Goal: Check status: Check status

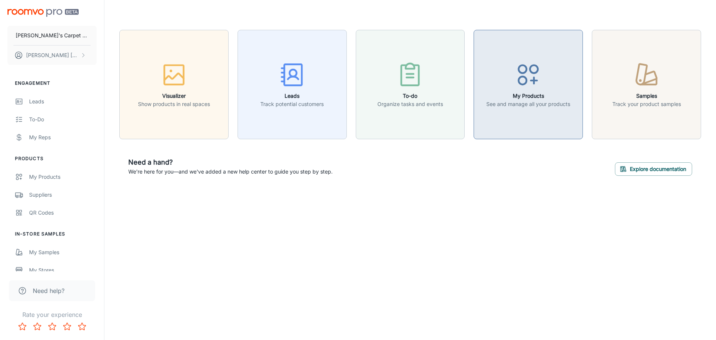
click at [515, 98] on h6 "My Products" at bounding box center [529, 96] width 84 height 8
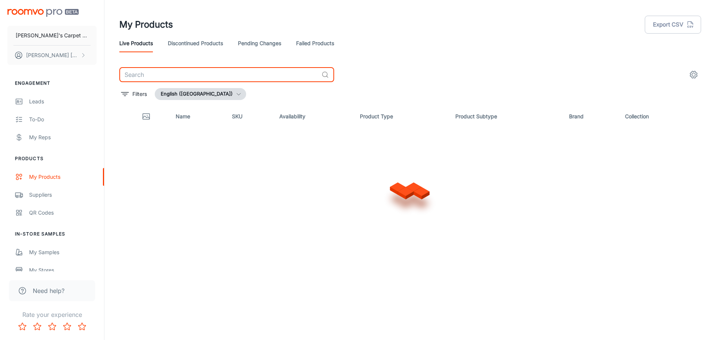
click at [163, 75] on input "text" at bounding box center [218, 74] width 199 height 15
type input "merion trace"
click at [196, 43] on link "Discontinued Products" at bounding box center [195, 43] width 55 height 18
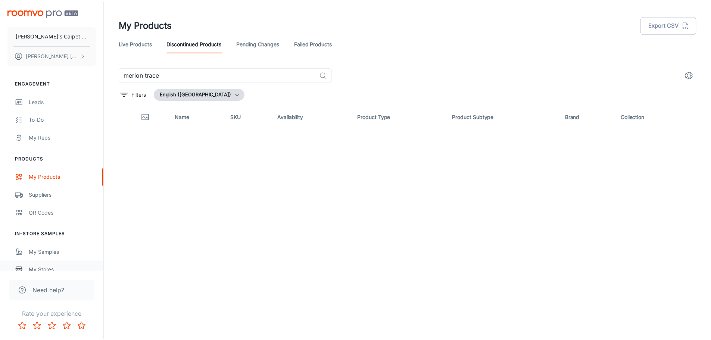
scroll to position [87, 0]
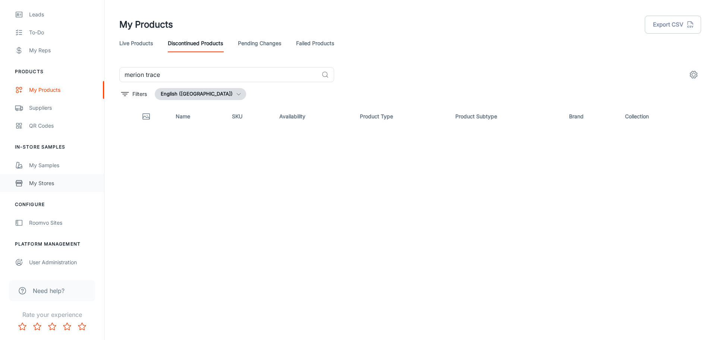
click at [46, 184] on div "My Stores" at bounding box center [63, 183] width 68 height 8
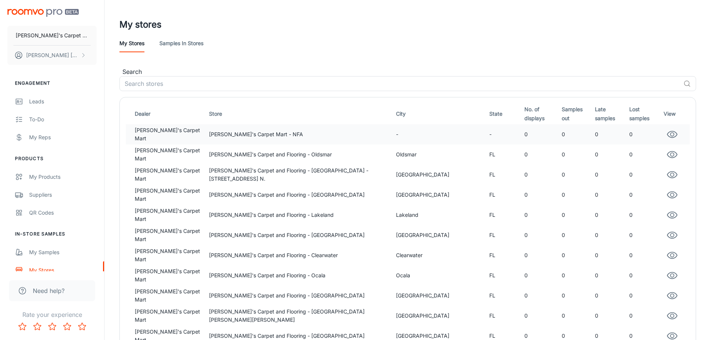
click at [159, 131] on td "[PERSON_NAME]'s Carpet Mart" at bounding box center [166, 134] width 80 height 20
